Goal: Navigation & Orientation: Find specific page/section

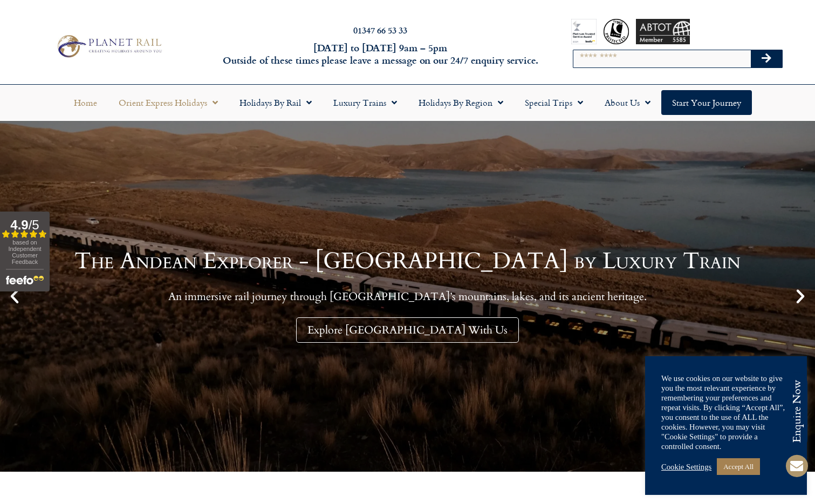
click at [224, 111] on link "Orient Express Holidays" at bounding box center [168, 102] width 121 height 25
